Goal: Information Seeking & Learning: Learn about a topic

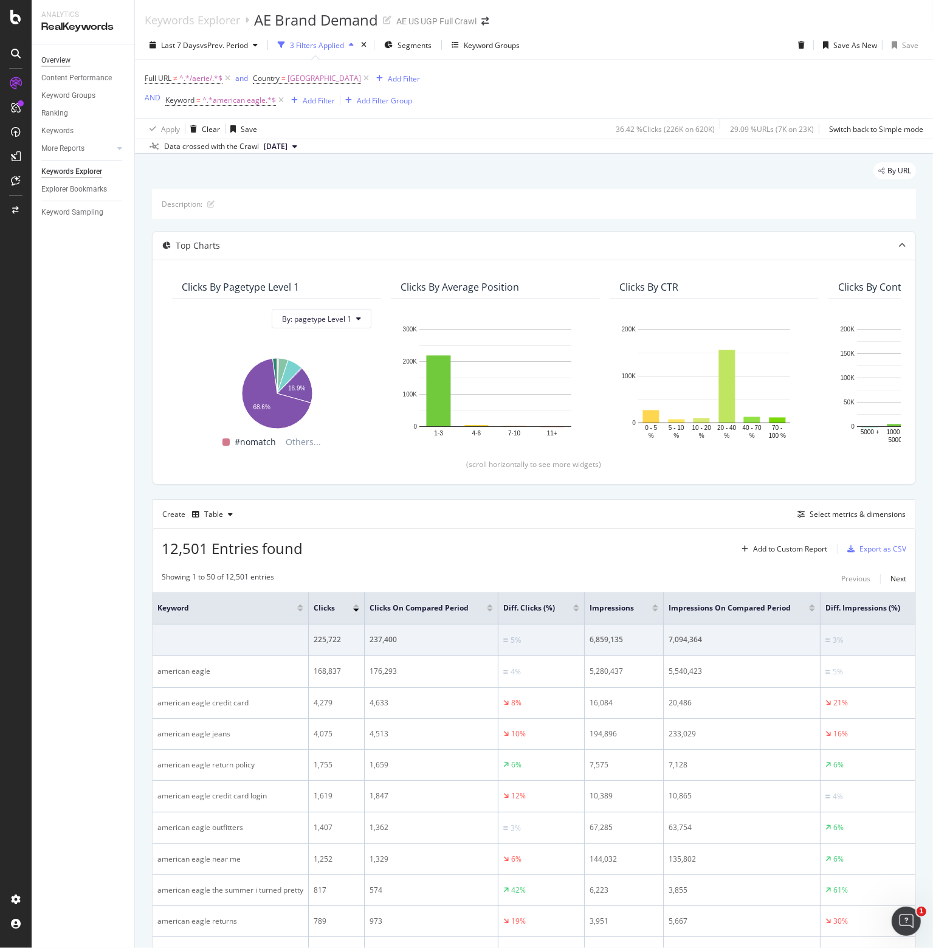
click at [61, 60] on div "Overview" at bounding box center [55, 60] width 29 height 13
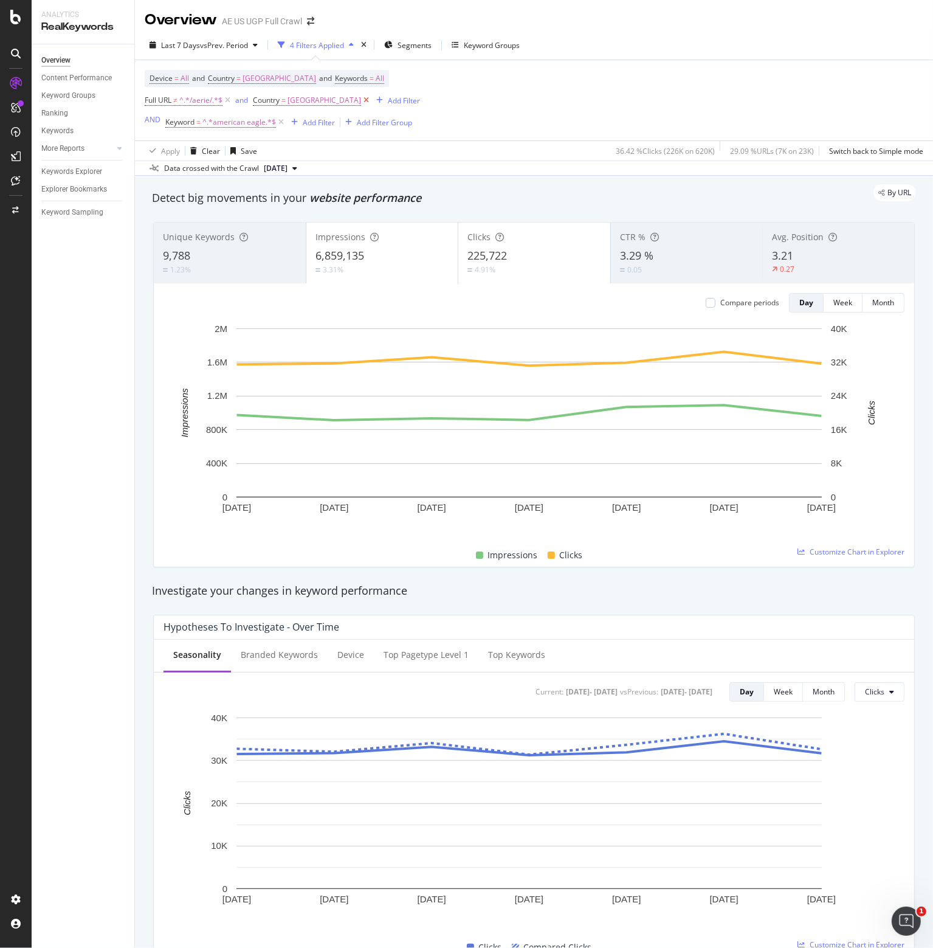
click at [371, 97] on icon at bounding box center [366, 100] width 10 height 12
click at [229, 97] on icon at bounding box center [227, 100] width 10 height 12
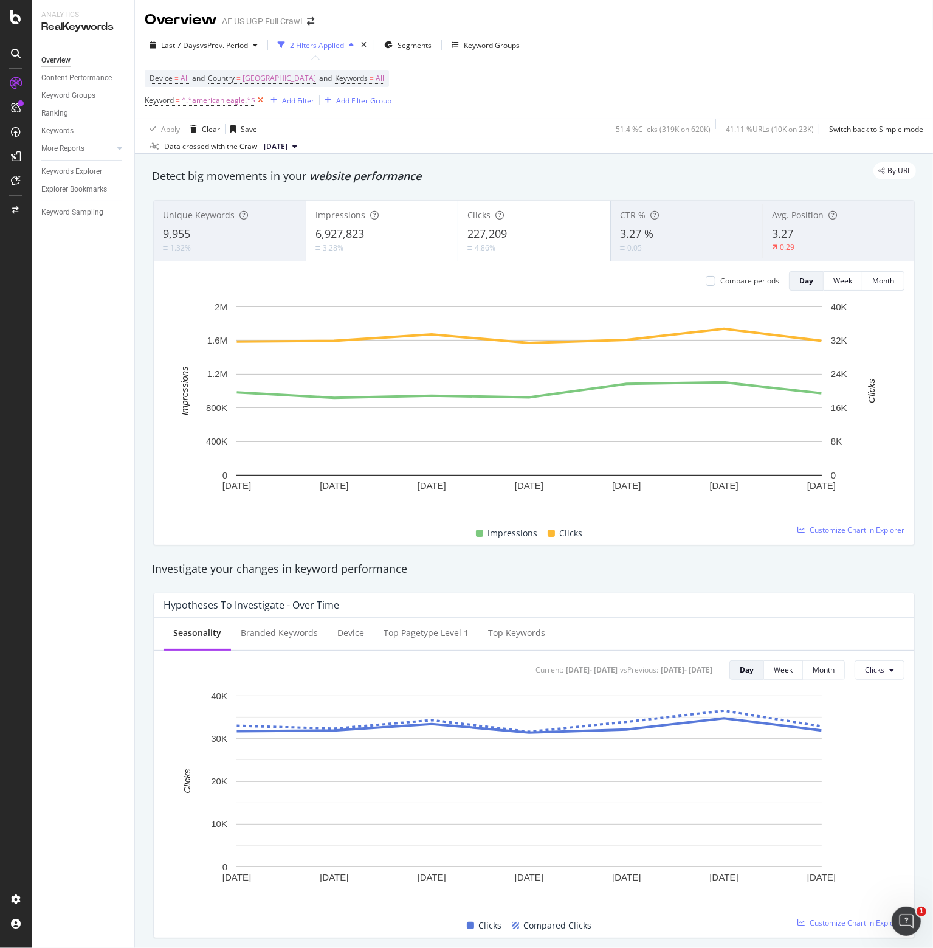
click at [258, 99] on icon at bounding box center [260, 100] width 10 height 12
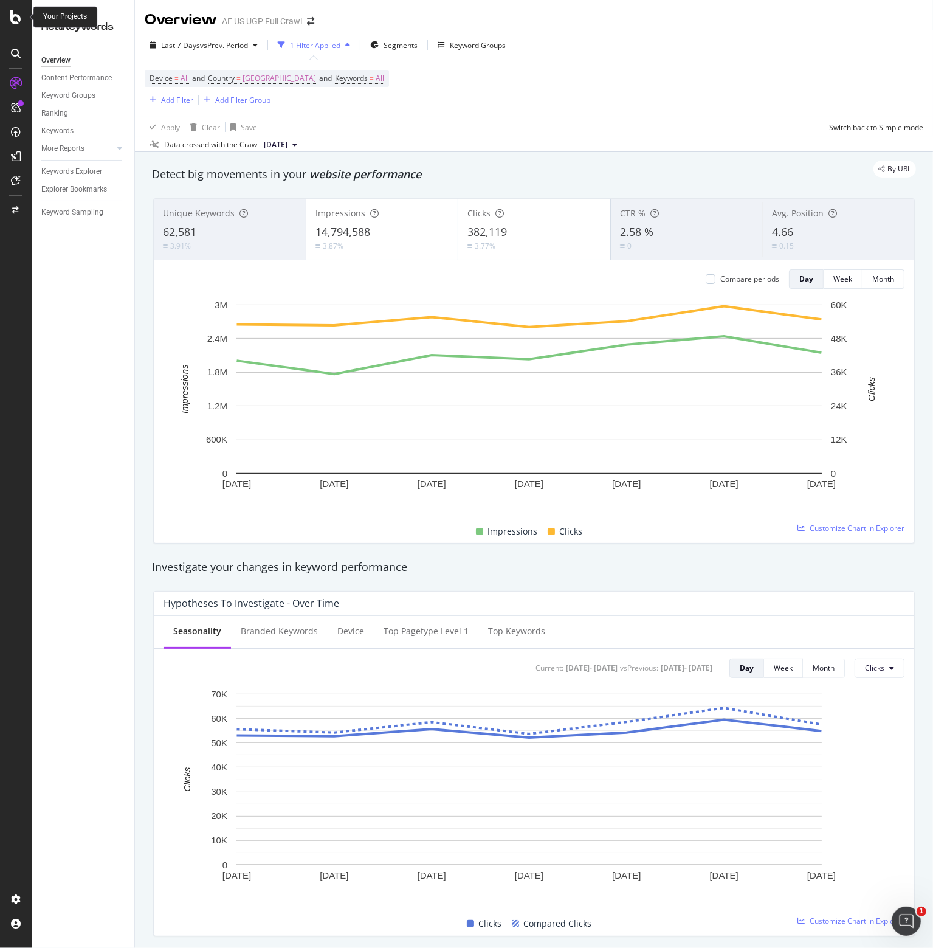
click at [15, 18] on icon at bounding box center [15, 17] width 11 height 15
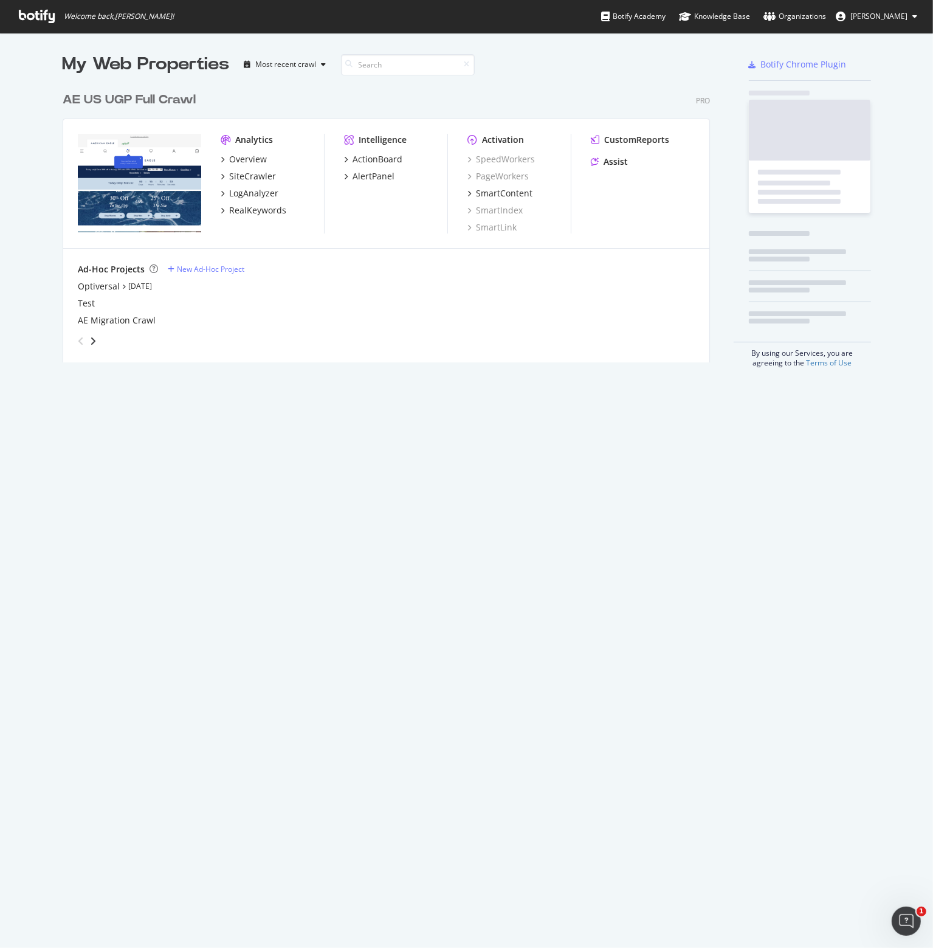
scroll to position [939, 914]
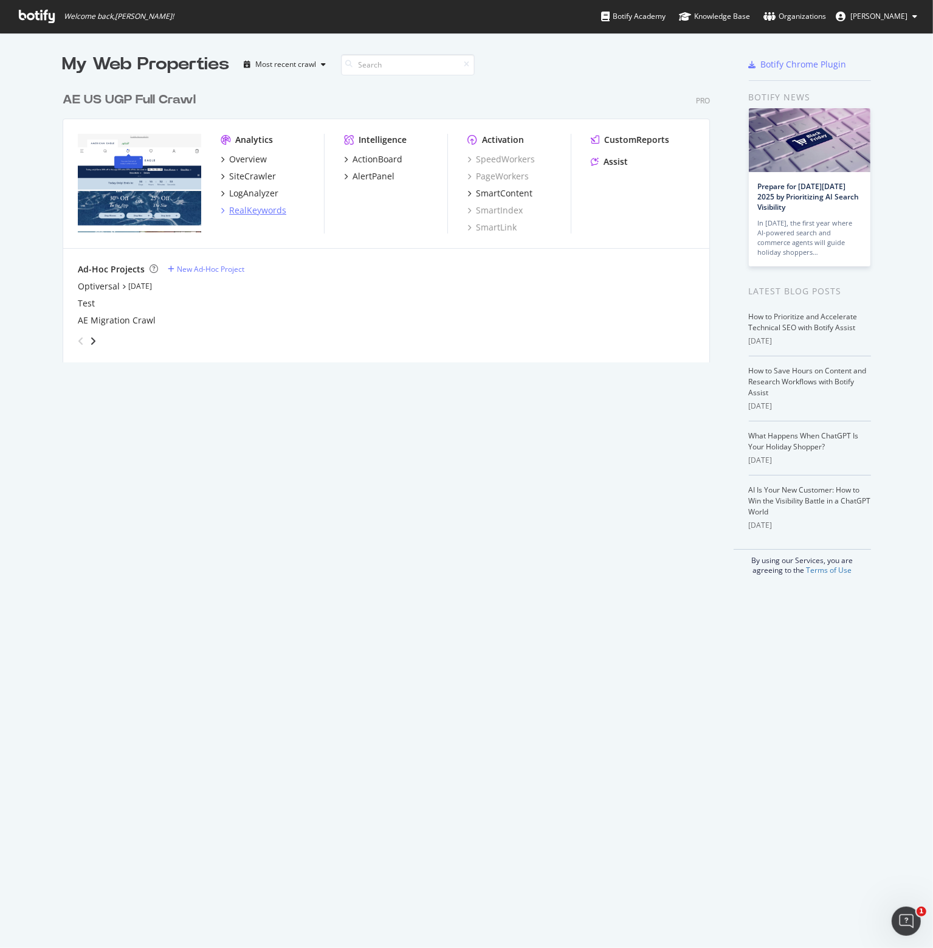
click at [243, 210] on div "RealKeywords" at bounding box center [257, 210] width 57 height 12
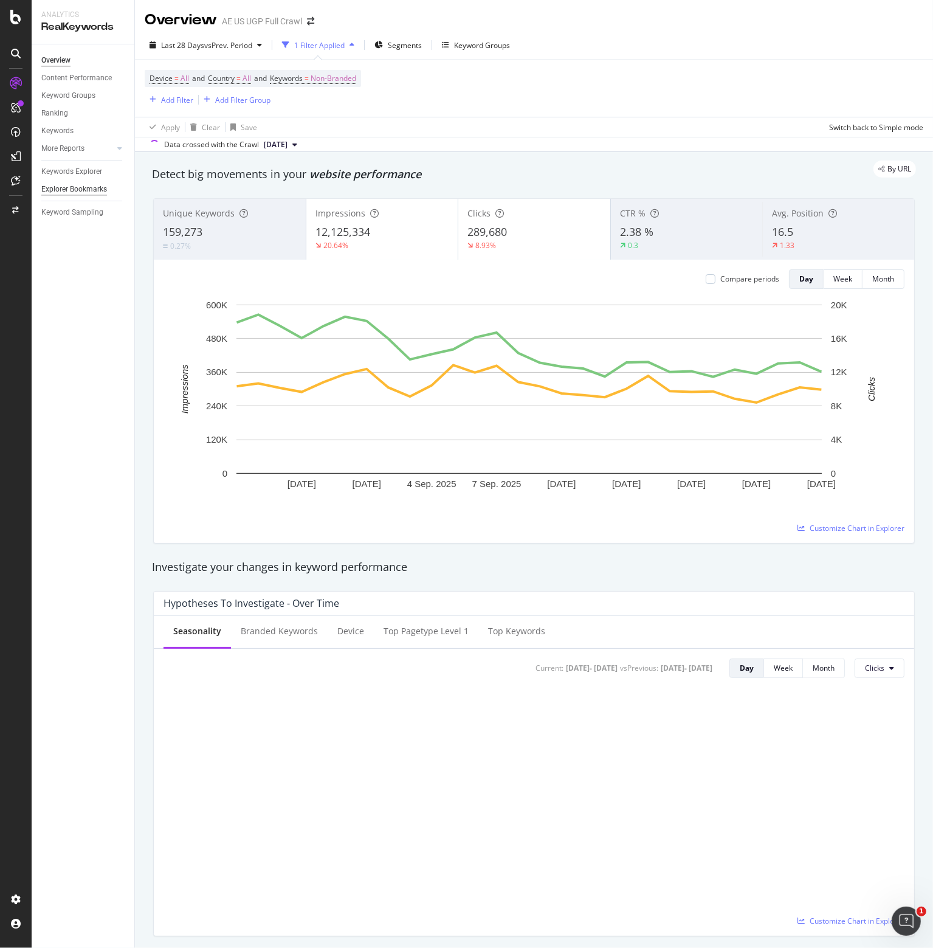
click at [72, 189] on div "Explorer Bookmarks" at bounding box center [74, 189] width 66 height 13
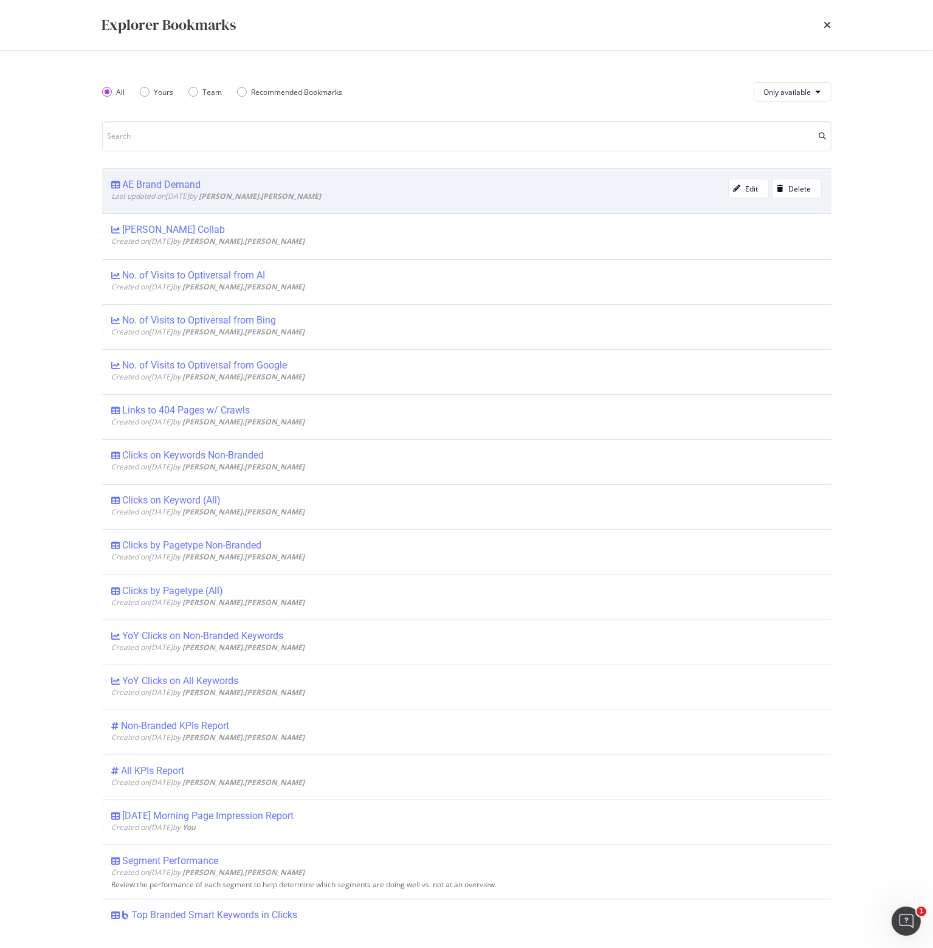
click at [191, 184] on div "AE Brand Demand" at bounding box center [162, 185] width 78 height 12
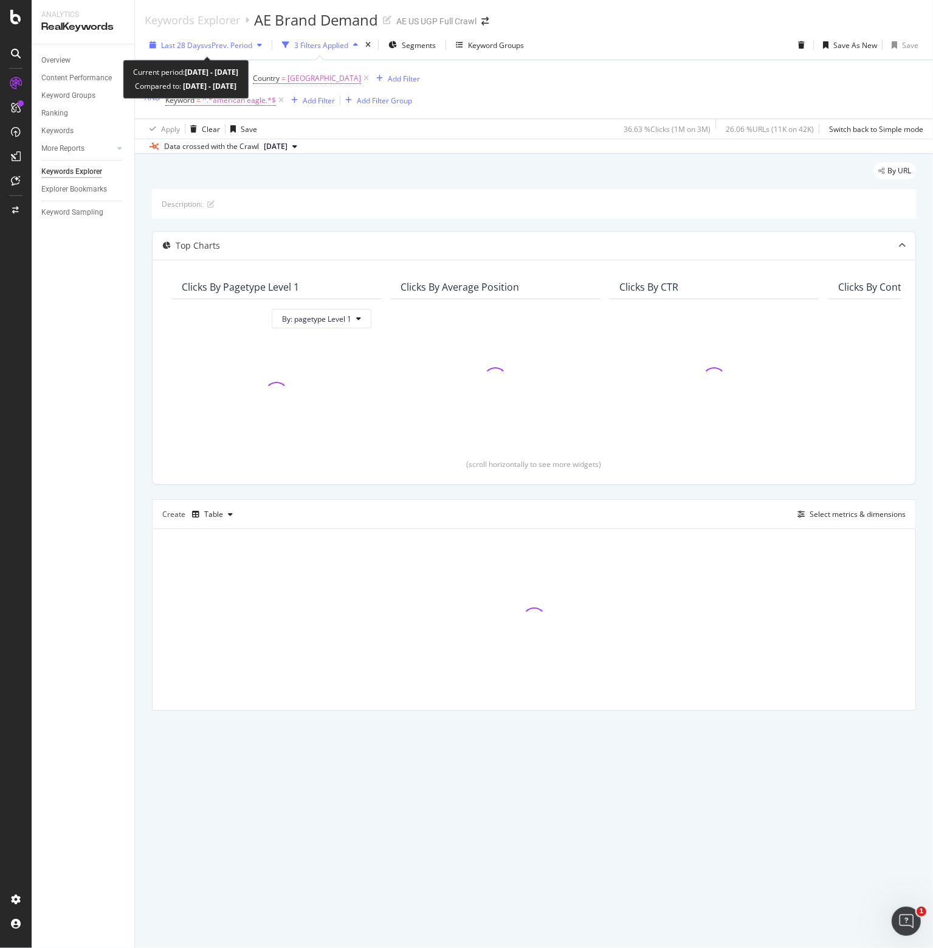
click at [250, 49] on span "vs Prev. Period" at bounding box center [228, 45] width 48 height 10
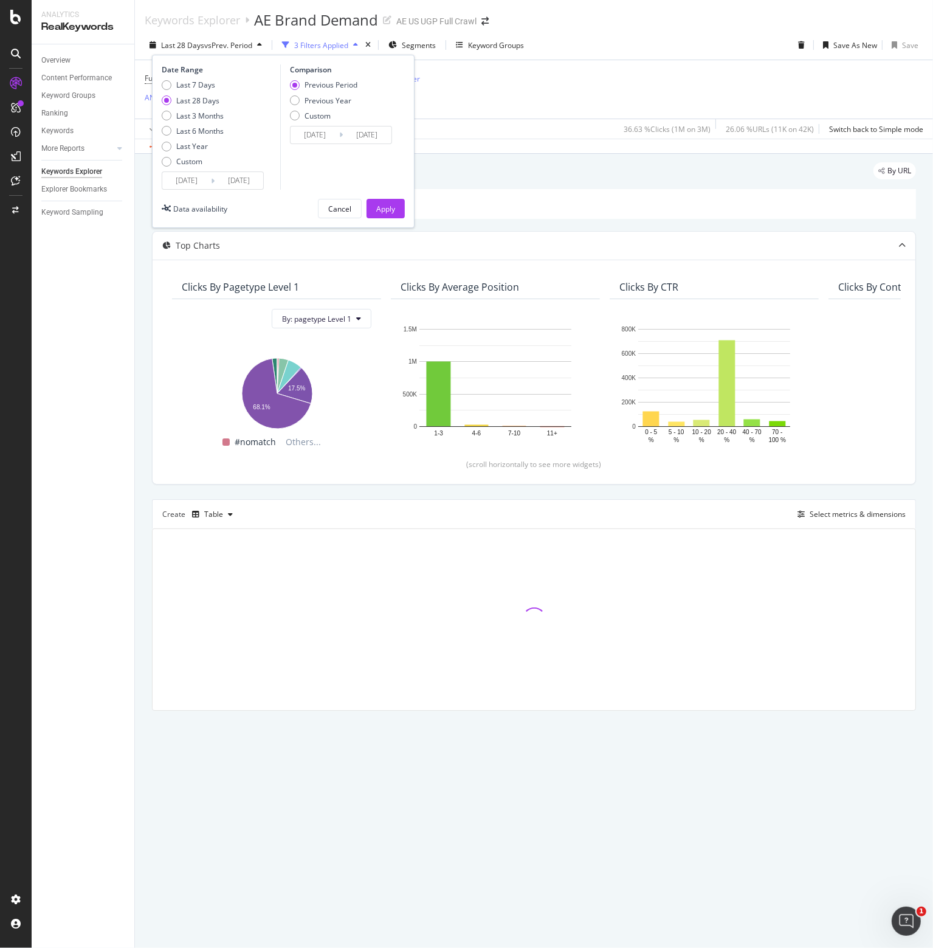
click at [554, 76] on div "Full URL ≠ ^.*/aerie/.*$ and Country = [GEOGRAPHIC_DATA] Add Filter AND Keyword…" at bounding box center [534, 89] width 779 height 58
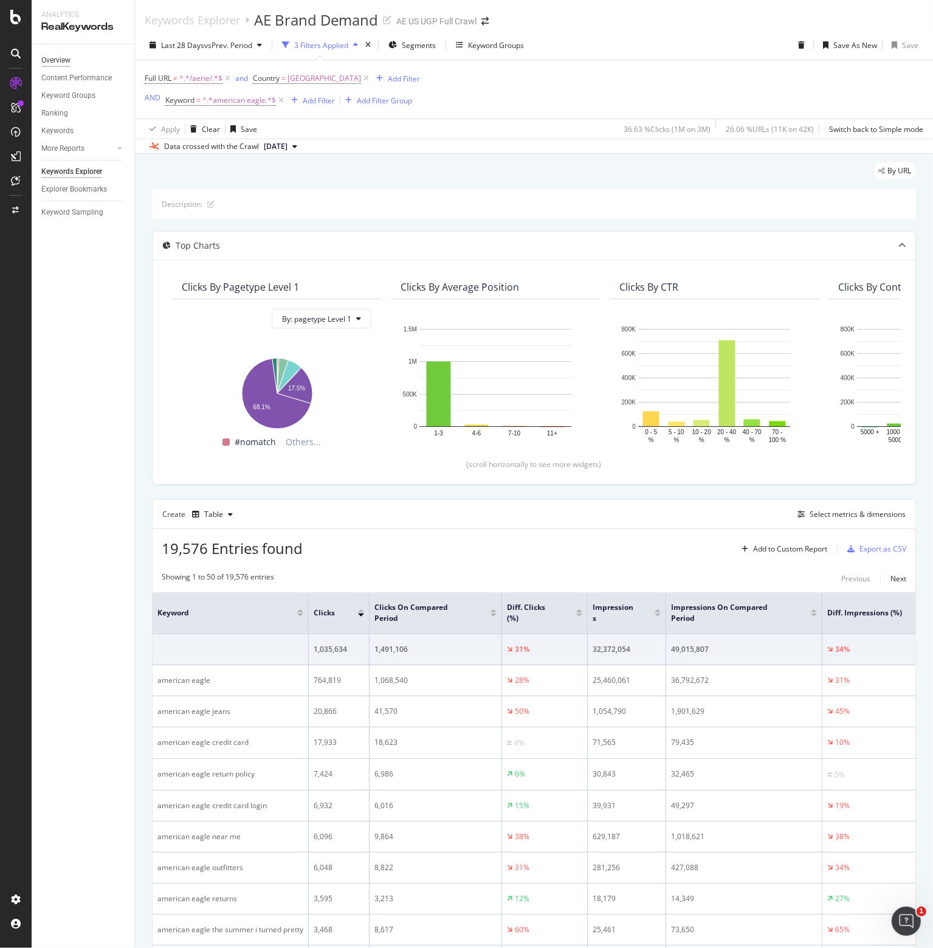
click at [58, 58] on div "Overview" at bounding box center [55, 60] width 29 height 13
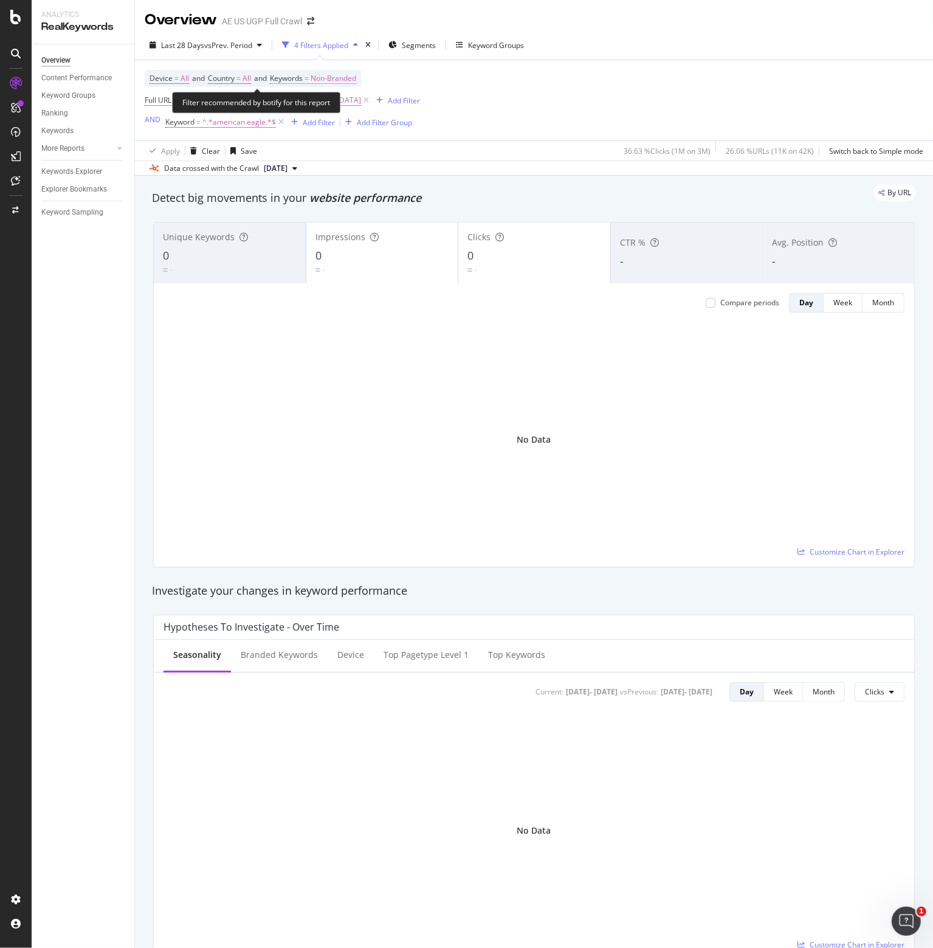
click at [351, 77] on span "Non-Branded" at bounding box center [334, 78] width 46 height 17
click at [328, 104] on span "Non-Branded" at bounding box center [313, 107] width 50 height 10
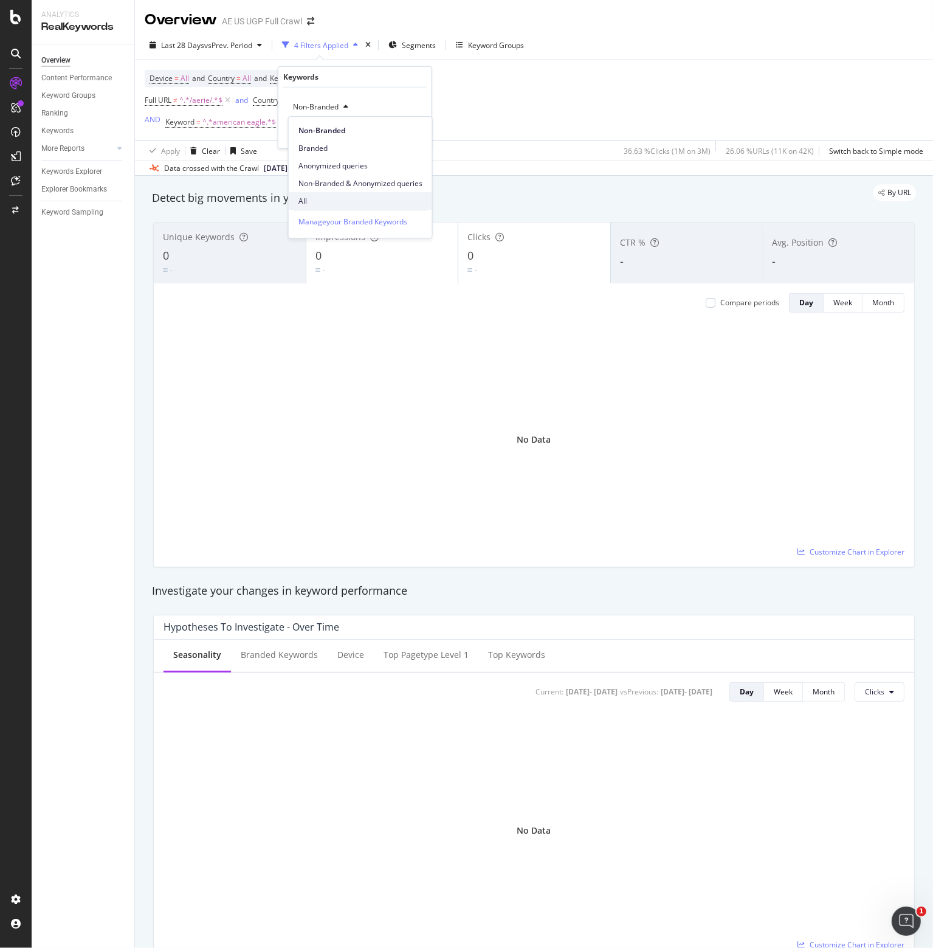
click at [311, 201] on span "All" at bounding box center [360, 201] width 124 height 11
click at [408, 128] on div "Apply" at bounding box center [412, 132] width 19 height 10
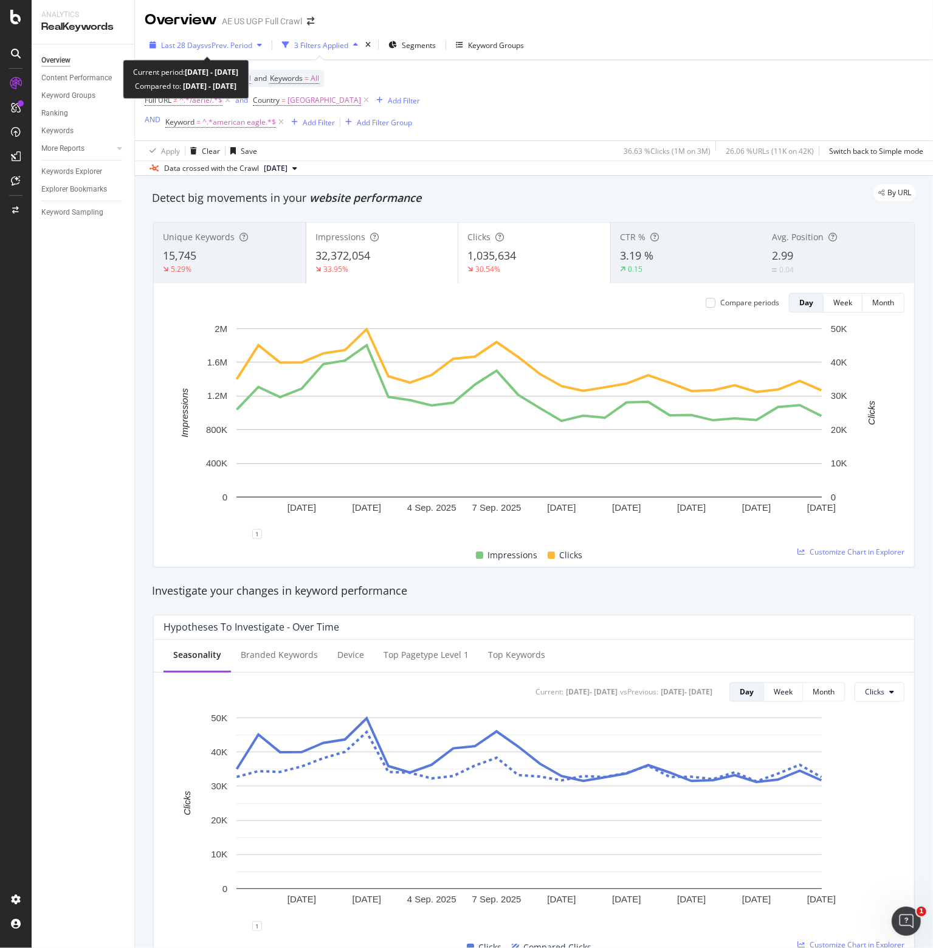
click at [231, 44] on span "vs Prev. Period" at bounding box center [228, 45] width 48 height 10
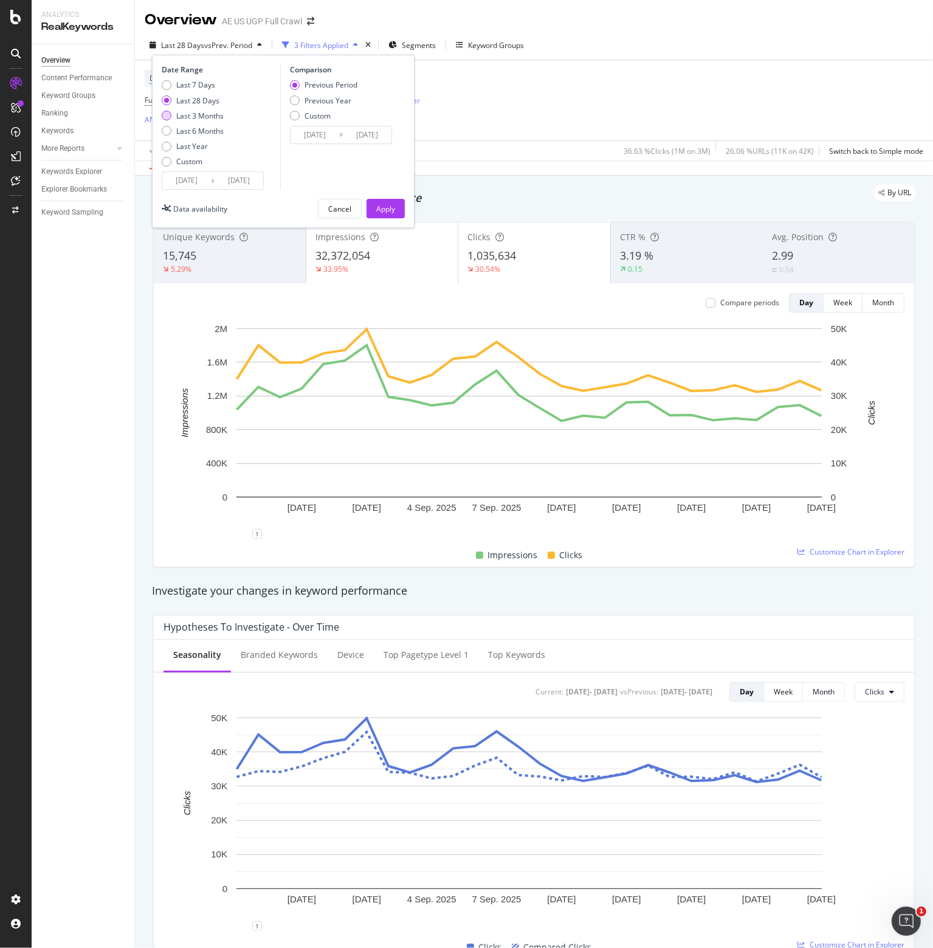
click at [211, 117] on div "Last 3 Months" at bounding box center [199, 116] width 47 height 10
type input "[DATE]"
click at [387, 209] on div "Apply" at bounding box center [385, 209] width 19 height 10
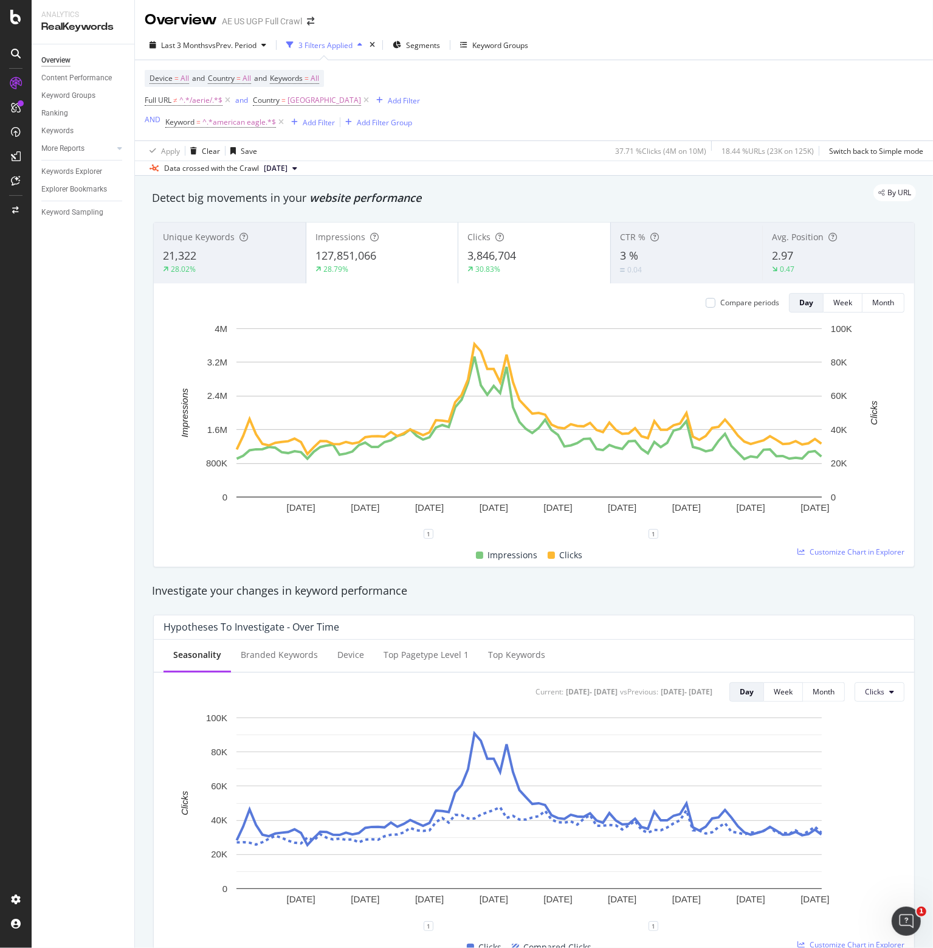
click at [525, 252] on div "3,846,704" at bounding box center [534, 256] width 134 height 16
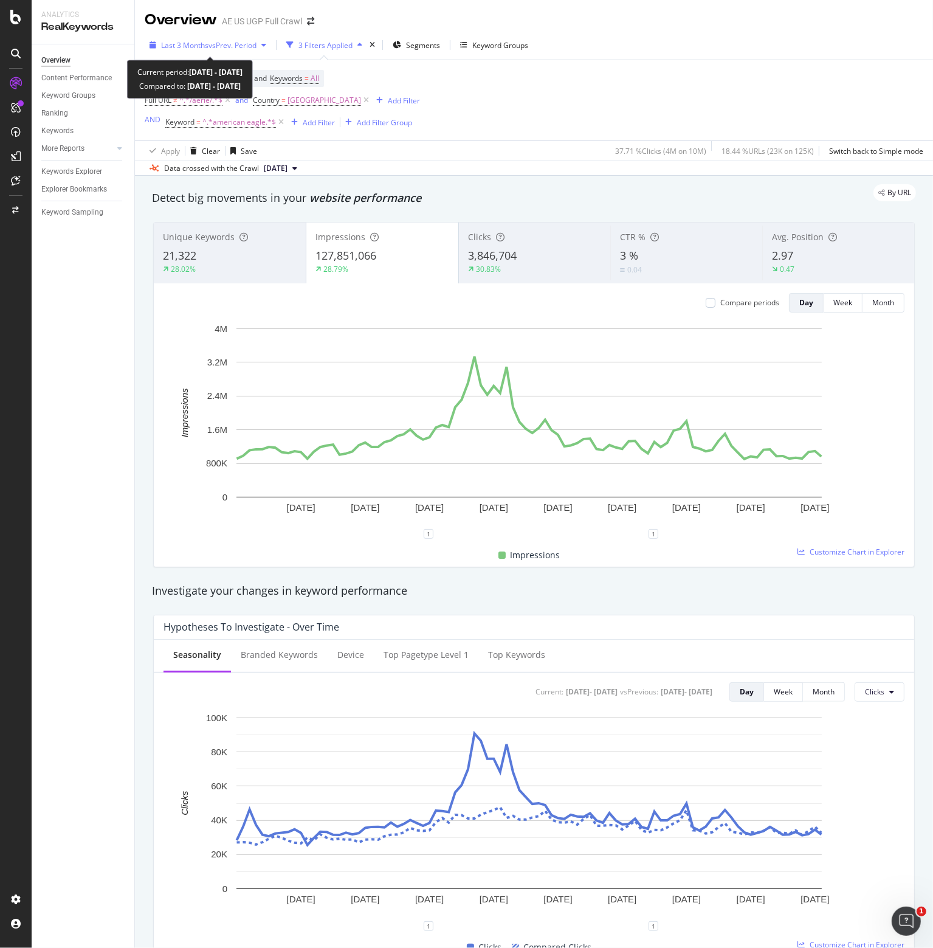
click at [190, 45] on span "Last 3 Months" at bounding box center [184, 45] width 47 height 10
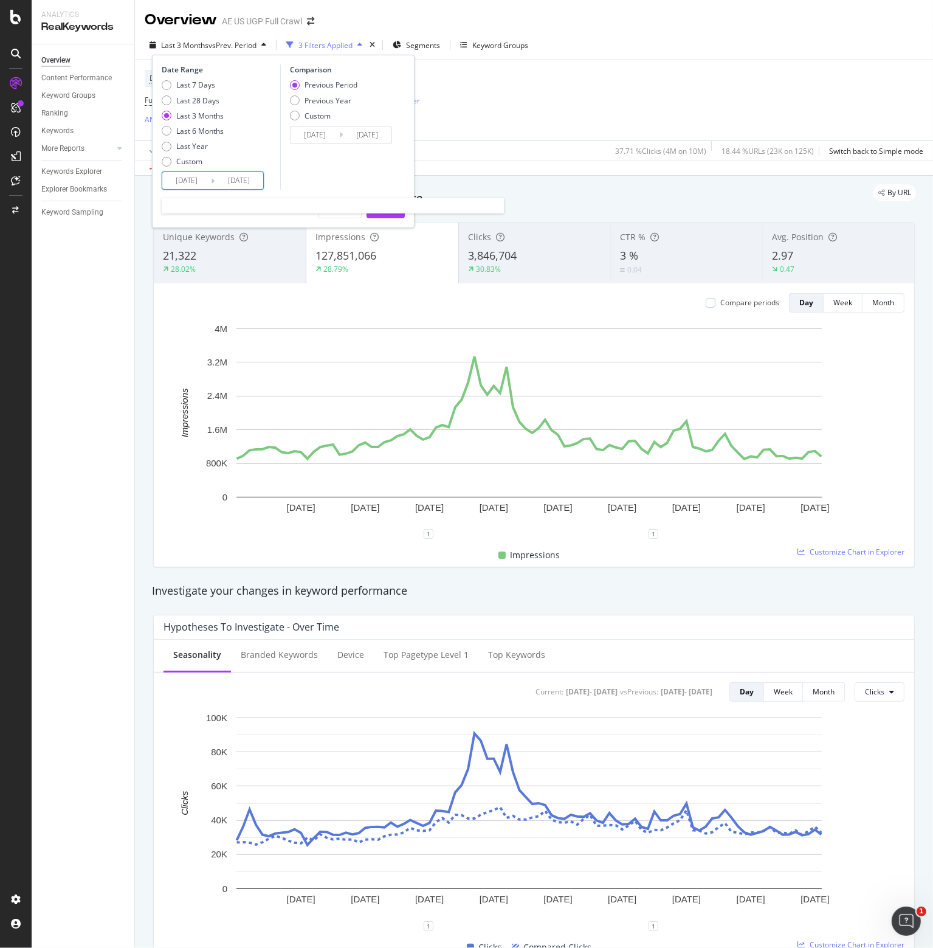
click at [187, 182] on input "[DATE]" at bounding box center [186, 180] width 49 height 17
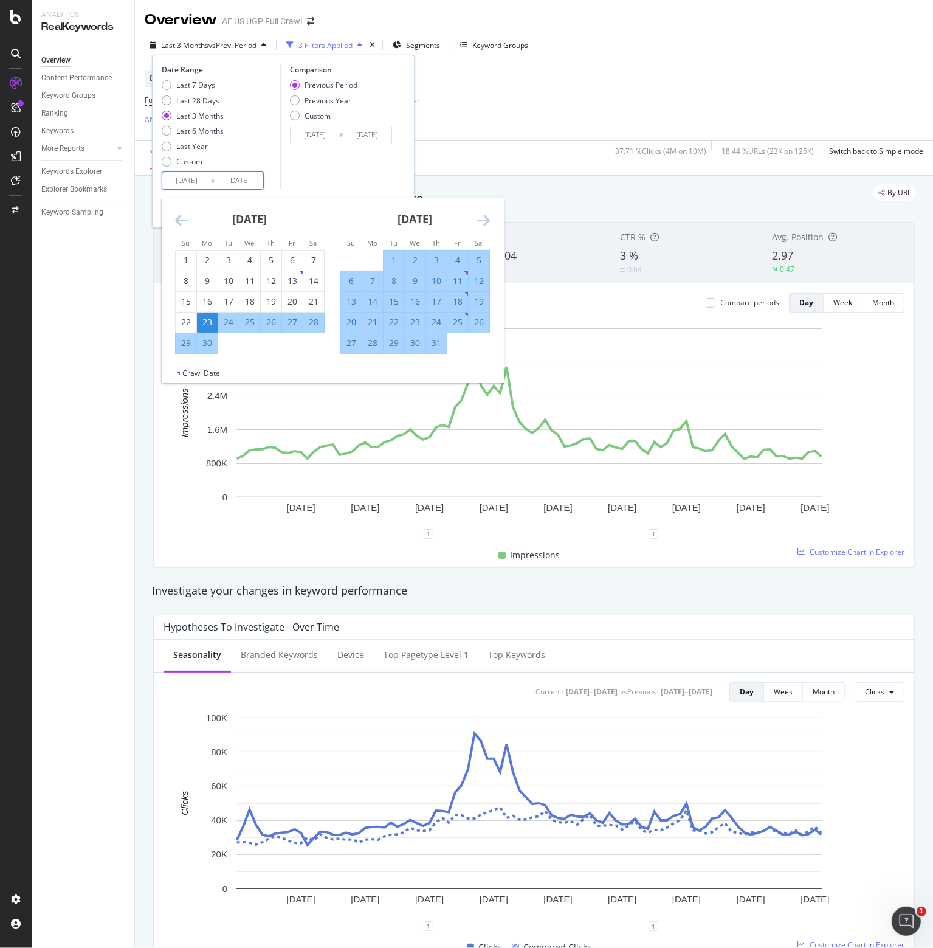
click at [484, 219] on icon "Move forward to switch to the next month." at bounding box center [483, 220] width 13 height 15
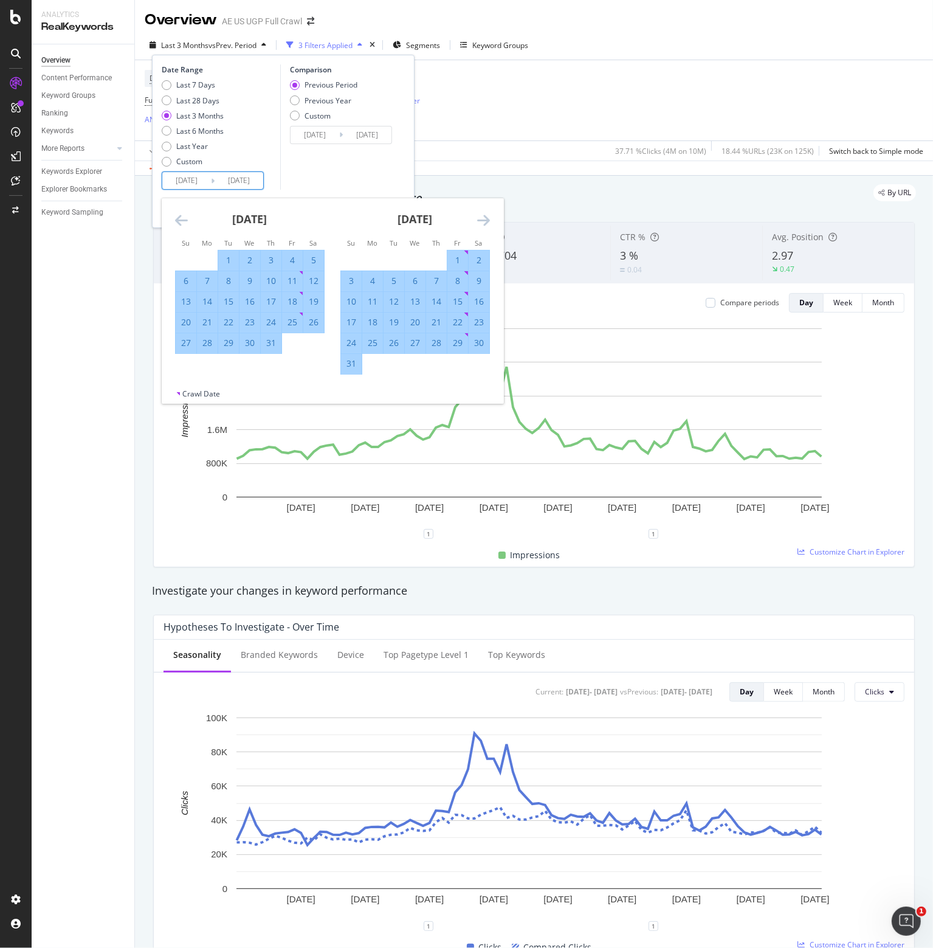
click at [348, 320] on div "17" at bounding box center [351, 322] width 21 height 12
type input "[DATE]"
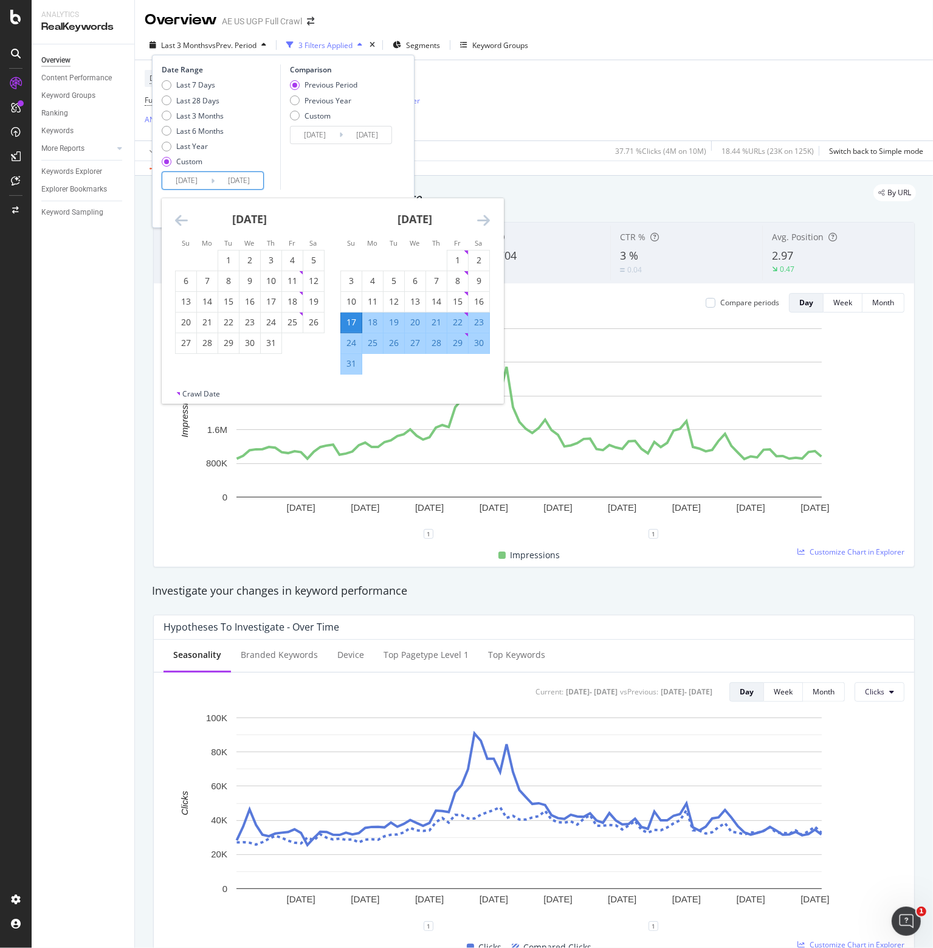
click at [337, 163] on div "Comparison Previous Period Previous Year Custom [DATE] Navigate forward to inte…" at bounding box center [338, 126] width 116 height 125
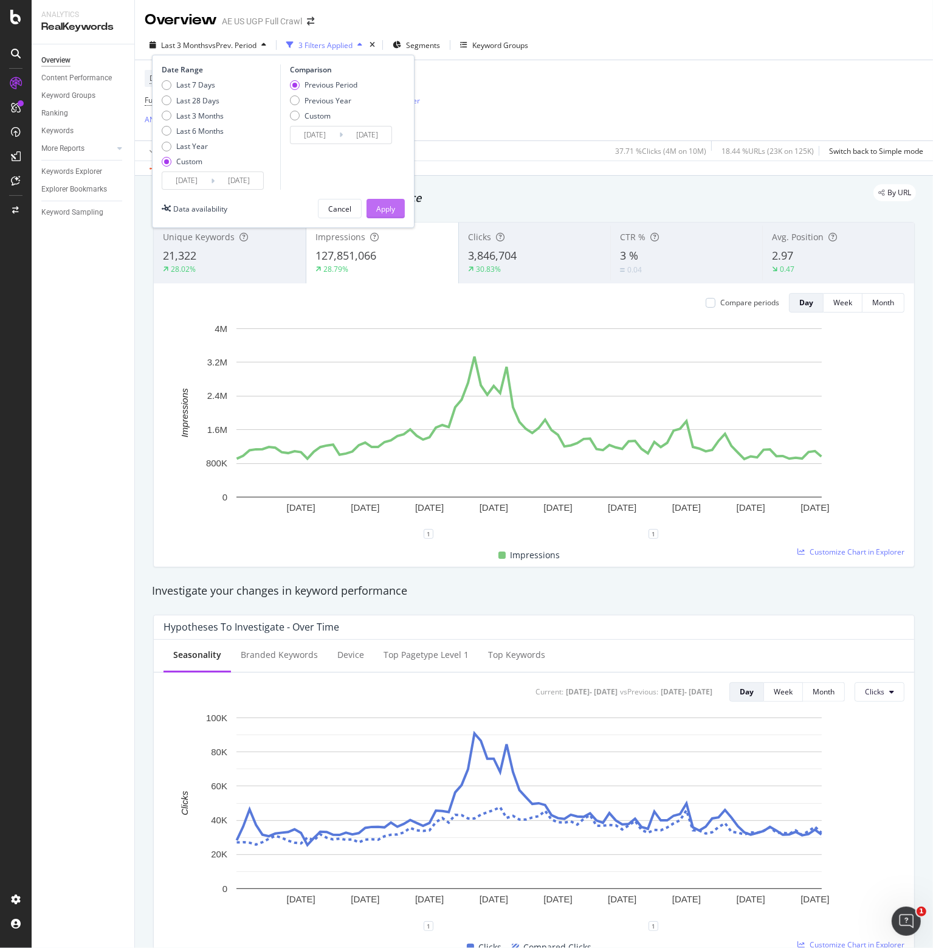
click at [377, 204] on div "Apply" at bounding box center [385, 209] width 19 height 10
